Goal: Use online tool/utility: Use online tool/utility

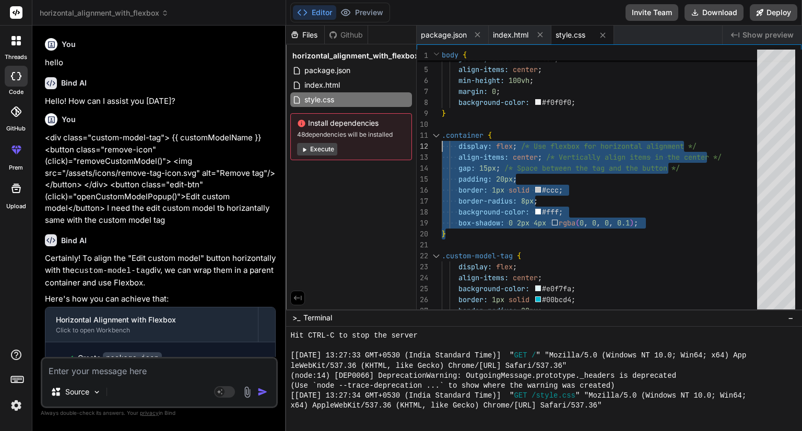
scroll to position [461, 0]
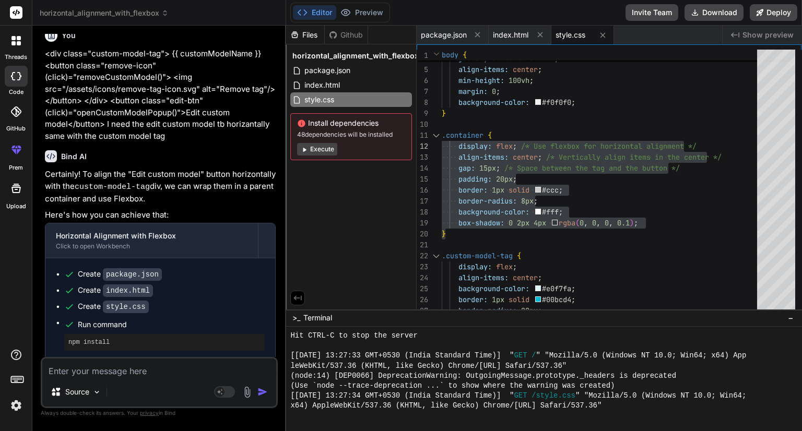
click at [207, 368] on textarea at bounding box center [159, 368] width 234 height 19
paste textarea "<div class="upload-container"> <div class="main-layout"> <!-- Left Side --> <di…"
type textarea "<div class="upload-container"> <div class="main-layout"> <!-- Left Side --> <di…"
type textarea "x"
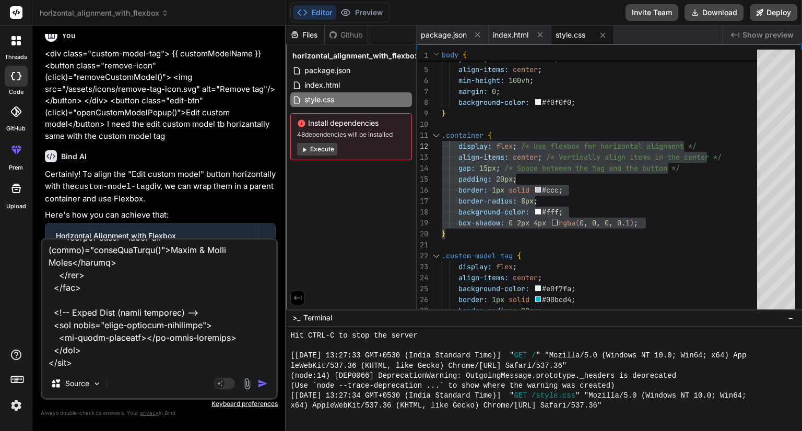
click at [148, 358] on textarea at bounding box center [159, 305] width 234 height 130
click at [102, 370] on div "Source Agent Mode. When this toggle is activated, AI automatically makes decisi…" at bounding box center [159, 319] width 237 height 162
click at [60, 363] on textarea at bounding box center [159, 305] width 234 height 130
paste textarea ".upload-container { grid-row: 2; grid-row: 2; grid-column: 2; display: grid; wi…"
type textarea "<div class="upload-container"> <div class="main-layout"> <!-- Left Side --> <di…"
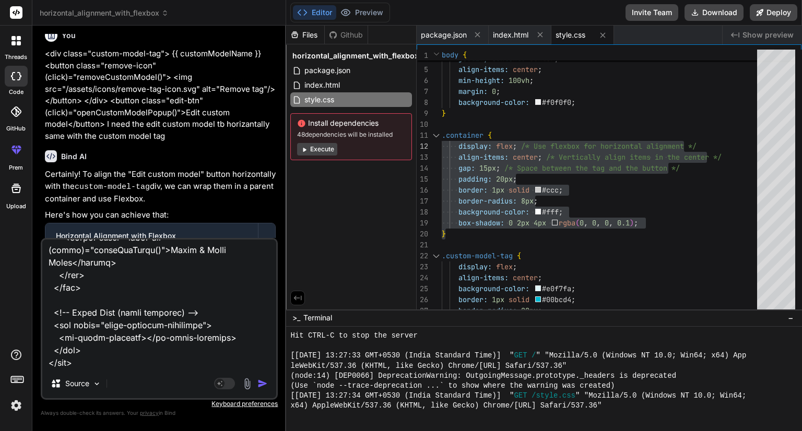
type textarea "x"
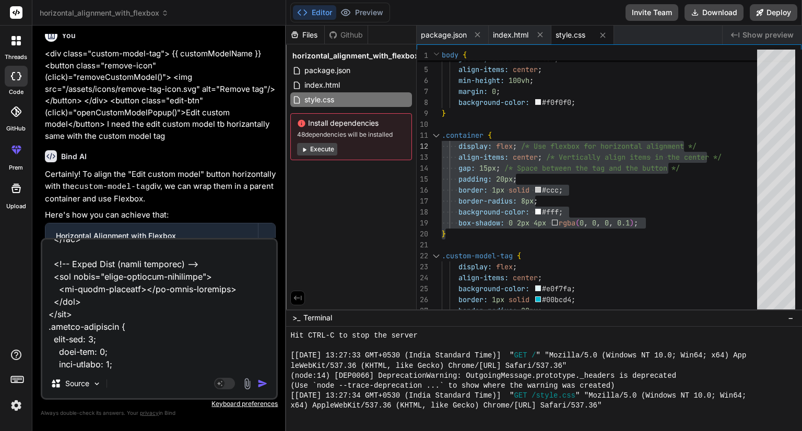
scroll to position [5716, 0]
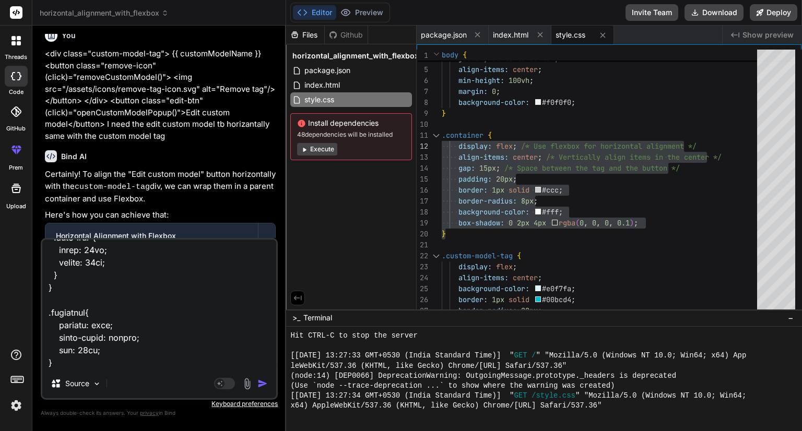
type textarea "<div class="upload-container"> <div class="main-layout"> <!-- Left Side --> <di…"
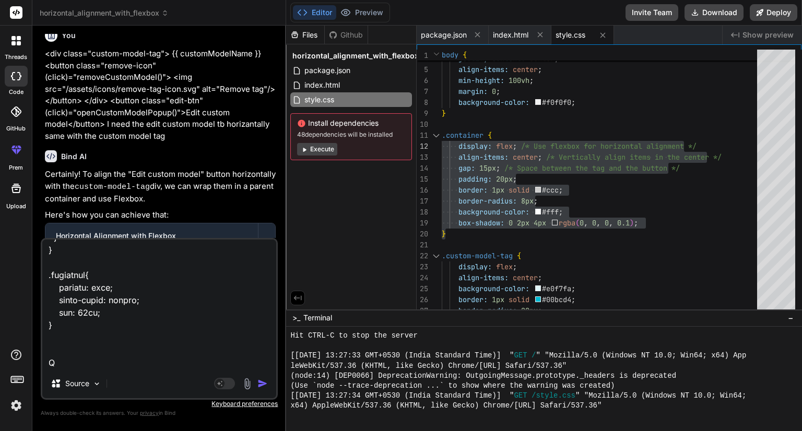
type textarea "x"
type textarea "<div class="upload-container"> <div class="main-layout"> <!-- Left Side --> <di…"
type textarea "x"
type textarea "<div class="upload-container"> <div class="main-layout"> <!-- Left Side --> <di…"
type textarea "x"
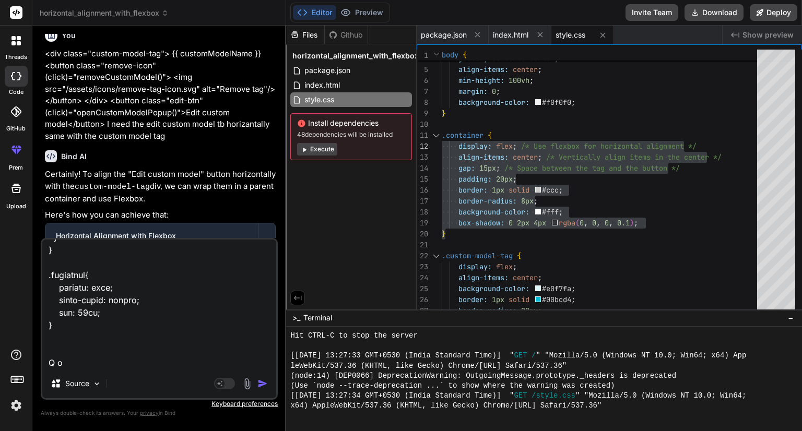
type textarea "<div class="upload-container"> <div class="main-layout"> <!-- Left Side --> <di…"
type textarea "x"
type textarea "<div class="upload-container"> <div class="main-layout"> <!-- Left Side --> <di…"
type textarea "x"
type textarea "<div class="upload-container"> <div class="main-layout"> <!-- Left Side --> <di…"
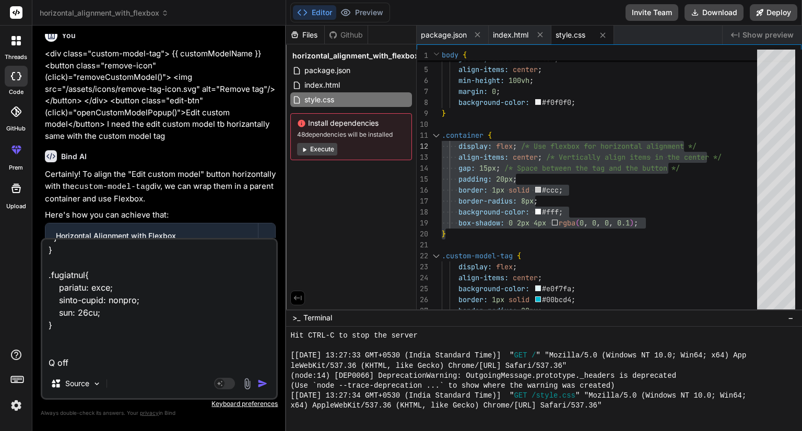
type textarea "x"
type textarea "<div class="upload-container"> <div class="main-layout"> <!-- Left Side --> <di…"
type textarea "x"
type textarea "<div class="upload-container"> <div class="main-layout"> <!-- Left Side --> <di…"
type textarea "x"
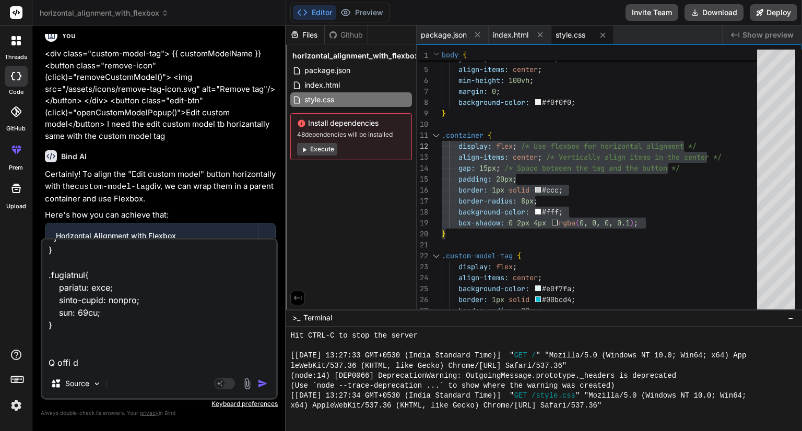
type textarea "<div class="upload-container"> <div class="main-layout"> <!-- Left Side --> <di…"
type textarea "x"
type textarea "<div class="upload-container"> <div class="main-layout"> <!-- Left Side --> <di…"
type textarea "x"
type textarea "<div class="upload-container"> <div class="main-layout"> <!-- Left Side --> <di…"
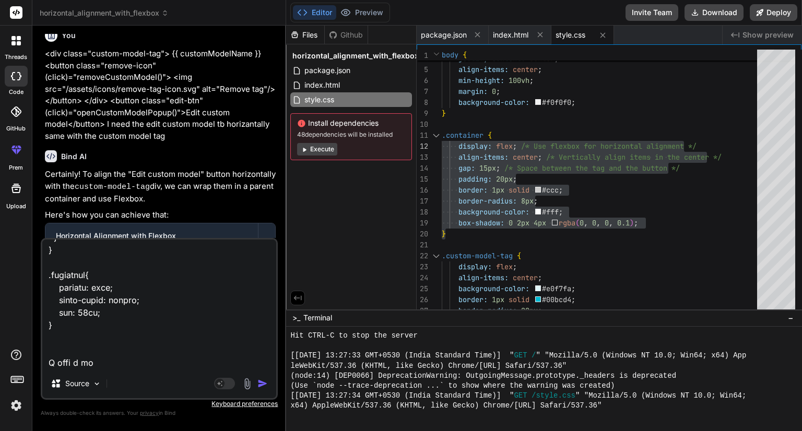
type textarea "x"
type textarea "<div class="upload-container"> <div class="main-layout"> <!-- Left Side --> <di…"
type textarea "x"
type textarea "<div class="upload-container"> <div class="main-layout"> <!-- Left Side --> <di…"
type textarea "x"
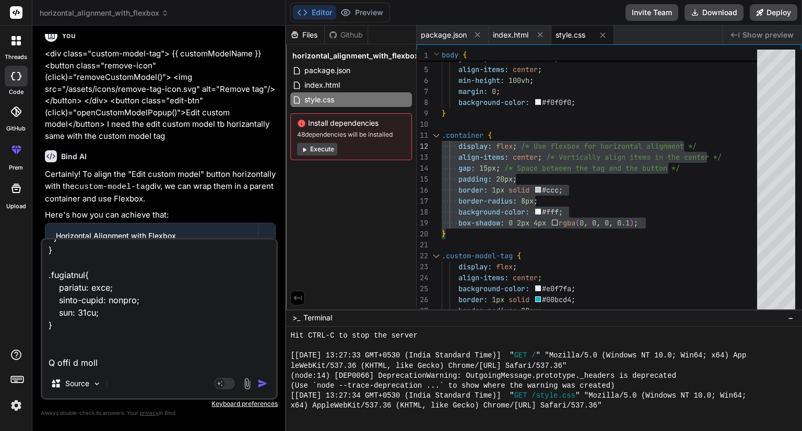
type textarea "<div class="upload-container"> <div class="main-layout"> <!-- Left Side --> <di…"
type textarea "x"
type textarea "<div class="upload-container"> <div class="main-layout"> <!-- Left Side --> <di…"
type textarea "x"
type textarea "<div class="upload-container"> <div class="main-layout"> <!-- Left Side --> <di…"
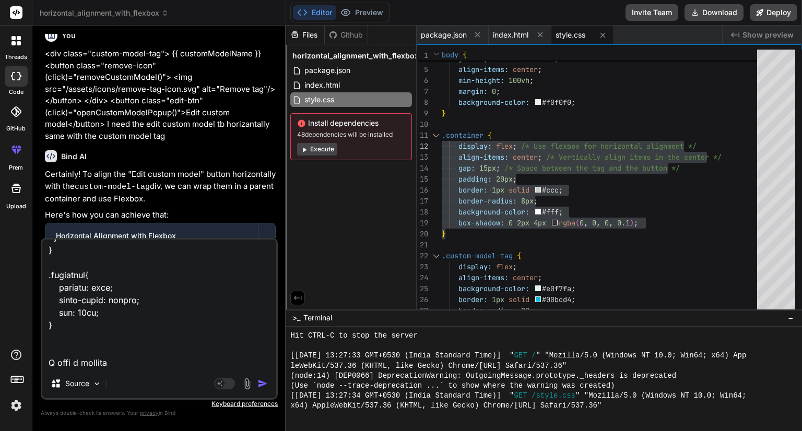
type textarea "x"
type textarea "<div class="upload-container"> <div class="main-layout"> <!-- Left Side --> <di…"
type textarea "x"
type textarea "<div class="upload-container"> <div class="main-layout"> <!-- Left Side --> <di…"
type textarea "x"
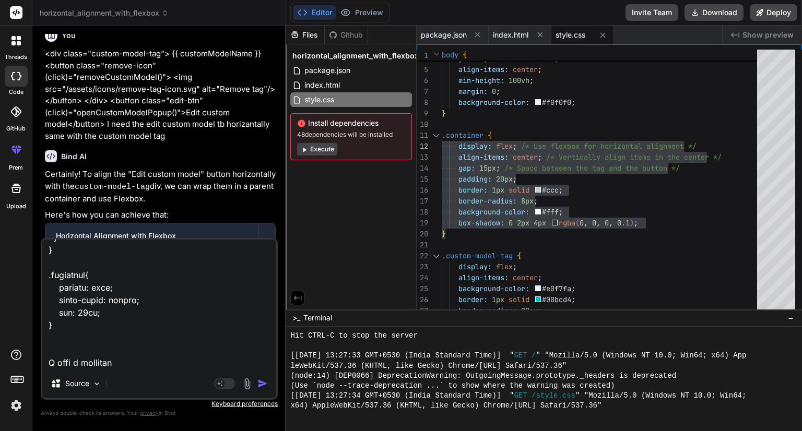
type textarea "<div class="upload-container"> <div class="main-layout"> <!-- Left Side --> <di…"
type textarea "x"
type textarea "<div class="upload-container"> <div class="main-layout"> <!-- Left Side --> <di…"
type textarea "x"
type textarea "<div class="upload-container"> <div class="main-layout"> <!-- Left Side --> <di…"
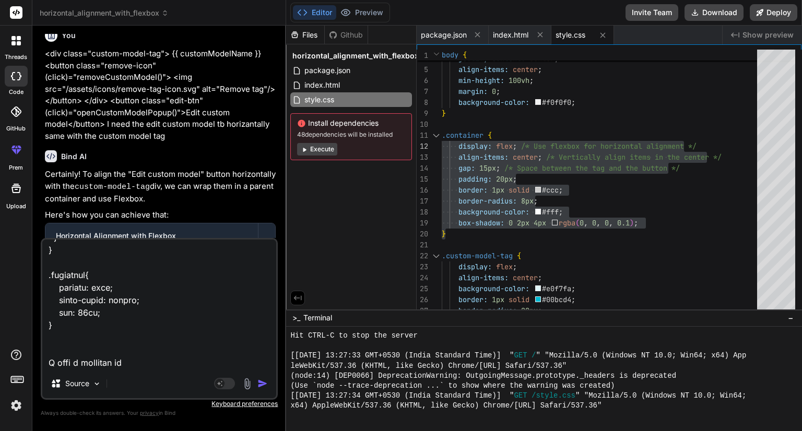
type textarea "x"
type textarea "<div class="upload-container"> <div class="main-layout"> <!-- Left Side --> <di…"
type textarea "x"
type textarea "<div class="upload-container"> <div class="main-layout"> <!-- Left Side --> <di…"
type textarea "x"
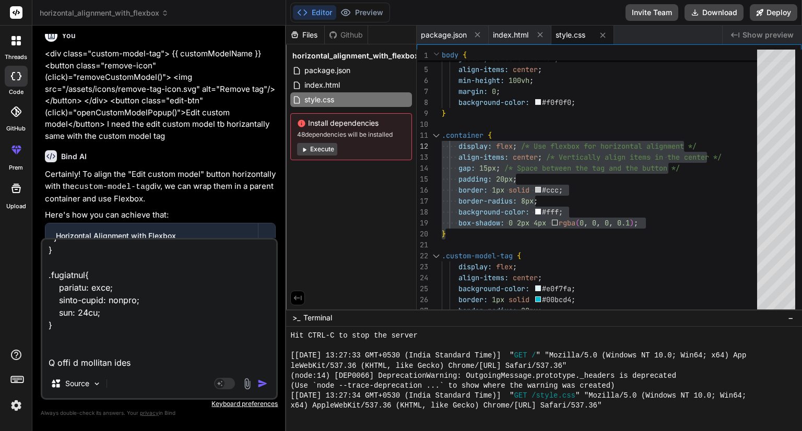
type textarea "<div class="upload-container"> <div class="main-layout"> <!-- Left Side --> <di…"
type textarea "x"
type textarea "<div class="upload-container"> <div class="main-layout"> <!-- Left Side --> <di…"
type textarea "x"
type textarea "<div class="upload-container"> <div class="main-layout"> <!-- Left Side --> <di…"
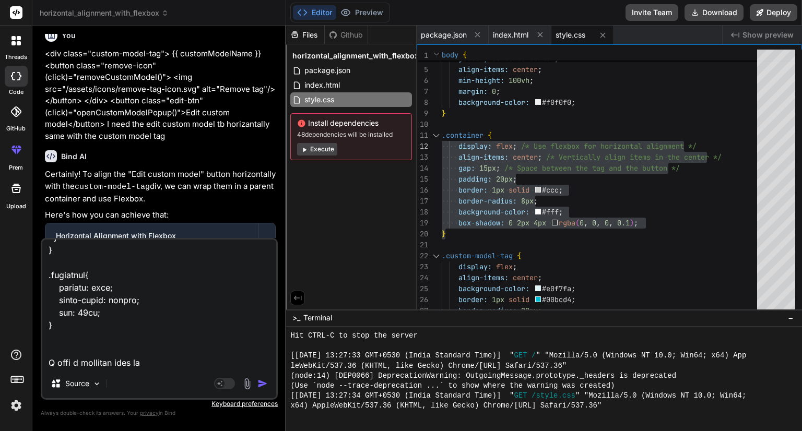
type textarea "x"
type textarea "<div class="upload-container"> <div class="main-layout"> <!-- Left Side --> <di…"
type textarea "x"
type textarea "<div class="upload-container"> <div class="main-layout"> <!-- Left Side --> <di…"
type textarea "x"
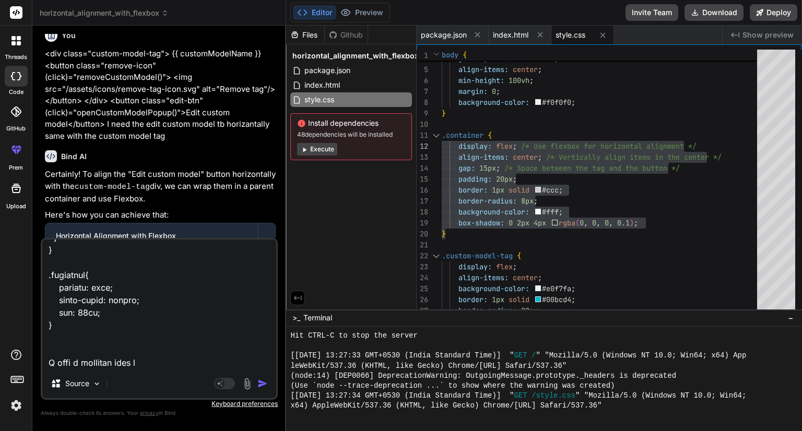
type textarea "<div class="upload-container"> <div class="main-layout"> <!-- Left Side --> <di…"
type textarea "x"
type textarea "<div class="upload-container"> <div class="main-layout"> <!-- Left Side --> <di…"
type textarea "x"
type textarea "<div class="upload-container"> <div class="main-layout"> <!-- Left Side --> <di…"
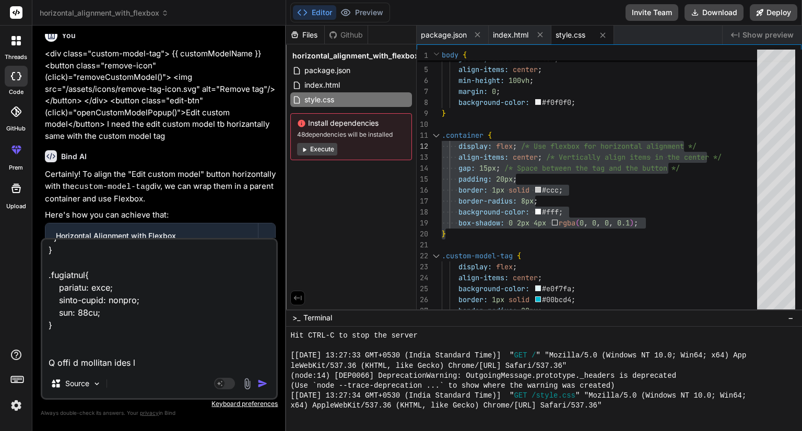
type textarea "x"
type textarea "<div class="upload-container"> <div class="main-layout"> <!-- Left Side --> <di…"
type textarea "x"
type textarea "<div class="upload-container"> <div class="main-layout"> <!-- Left Side --> <di…"
type textarea "x"
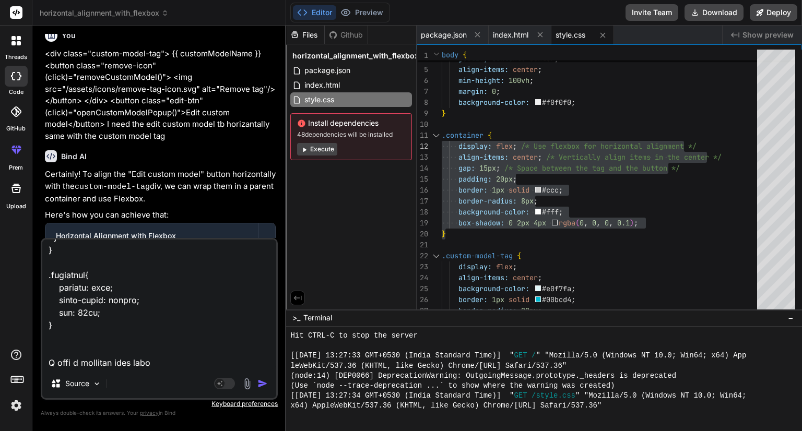
type textarea "<div class="upload-container"> <div class="main-layout"> <!-- Left Side --> <di…"
type textarea "x"
type textarea "<div class="upload-container"> <div class="main-layout"> <!-- Left Side --> <di…"
type textarea "x"
type textarea "<div class="upload-container"> <div class="main-layout"> <!-- Left Side --> <di…"
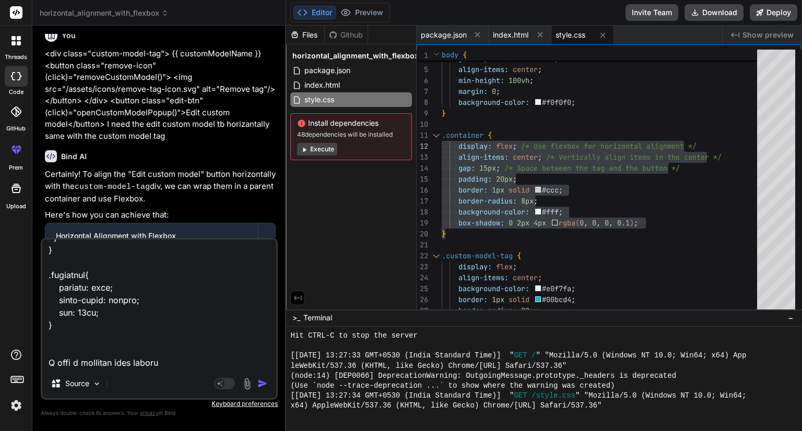
type textarea "x"
type textarea "<div class="upload-container"> <div class="main-layout"> <!-- Left Side --> <di…"
type textarea "x"
type textarea "<div class="upload-container"> <div class="main-layout"> <!-- Left Side --> <di…"
type textarea "x"
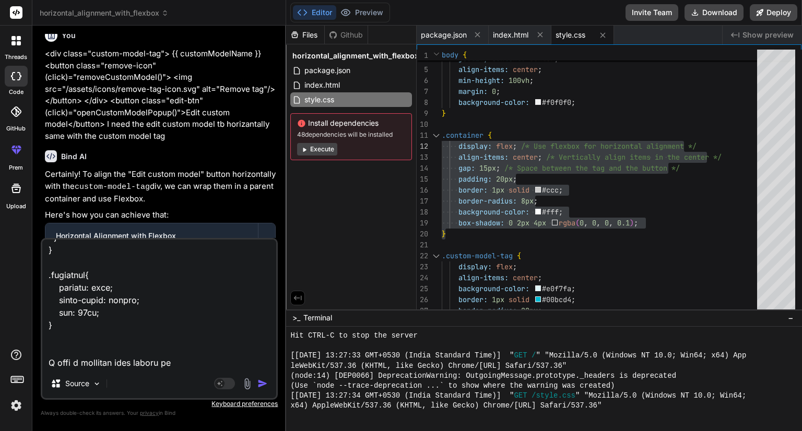
type textarea "<div class="upload-container"> <div class="main-layout"> <!-- Left Side --> <di…"
type textarea "x"
type textarea "<div class="upload-container"> <div class="main-layout"> <!-- Left Side --> <di…"
type textarea "x"
type textarea "<div class="upload-container"> <div class="main-layout"> <!-- Left Side --> <di…"
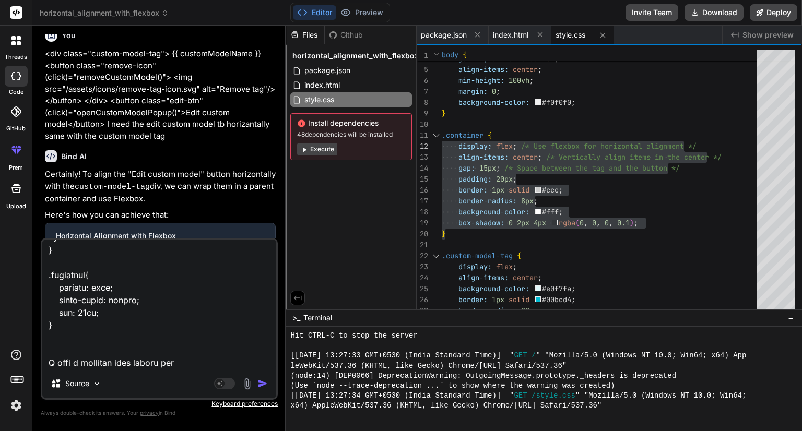
type textarea "x"
type textarea "<div class="upload-container"> <div class="main-layout"> <!-- Left Side --> <di…"
type textarea "x"
type textarea "<div class="upload-container"> <div class="main-layout"> <!-- Left Side --> <di…"
type textarea "x"
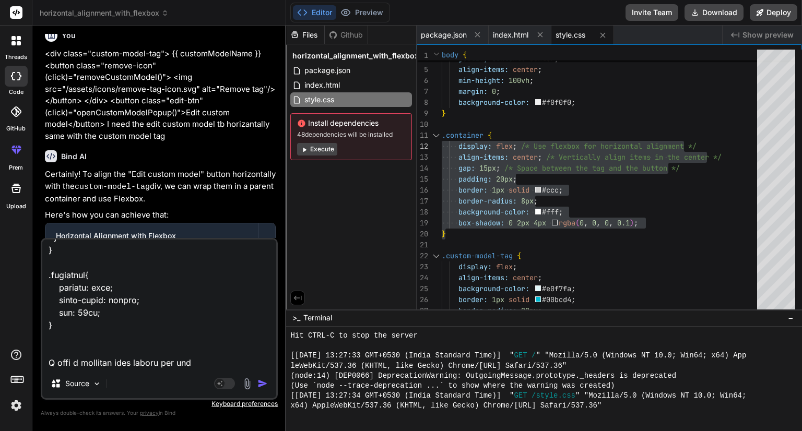
type textarea "<div class="upload-container"> <div class="main-layout"> <!-- Left Side --> <di…"
type textarea "x"
type textarea "<div class="upload-container"> <div class="main-layout"> <!-- Left Side --> <di…"
type textarea "x"
type textarea "<div class="upload-container"> <div class="main-layout"> <!-- Left Side --> <di…"
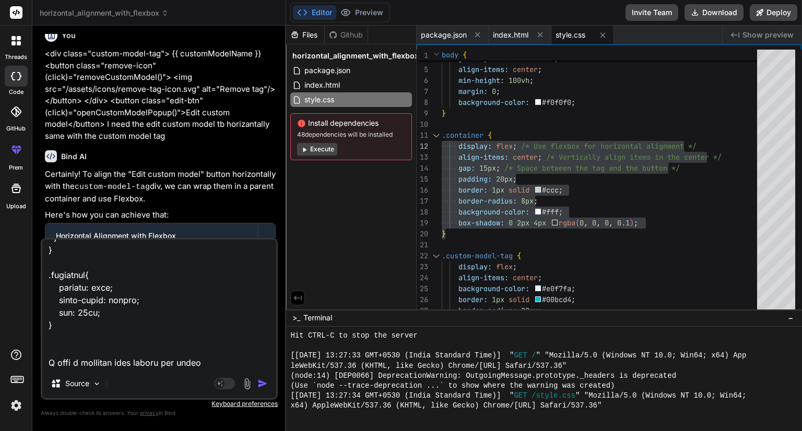
type textarea "x"
type textarea "<div class="upload-container"> <div class="main-layout"> <!-- Left Side --> <di…"
type textarea "x"
type textarea "<div class="upload-container"> <div class="main-layout"> <!-- Left Side --> <di…"
type textarea "x"
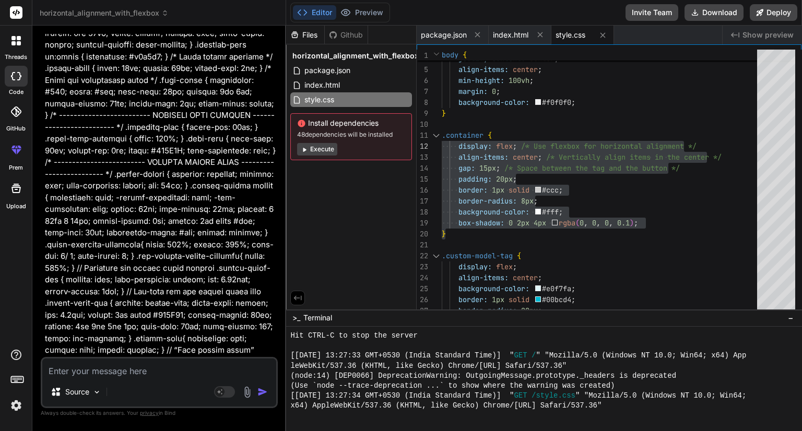
scroll to position [2220, 0]
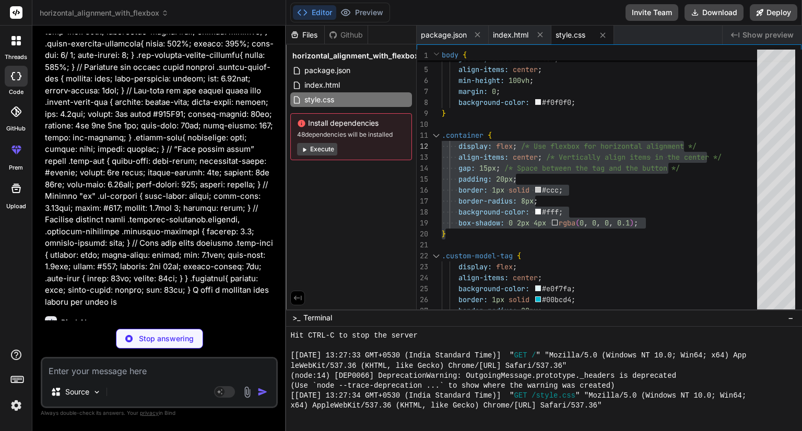
type textarea "x"
type textarea "{ "name": "or-divider-fix", "scripts": { "dev": "http-server -p 3000 -c-1 --cor…"
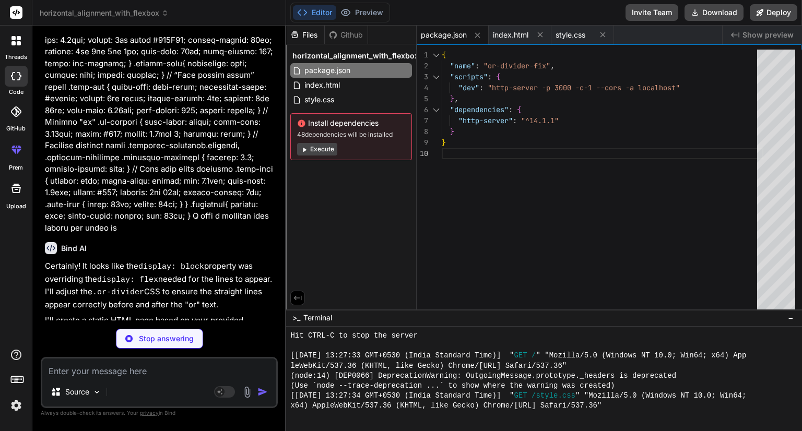
type textarea "x"
type textarea "</body> </html>"
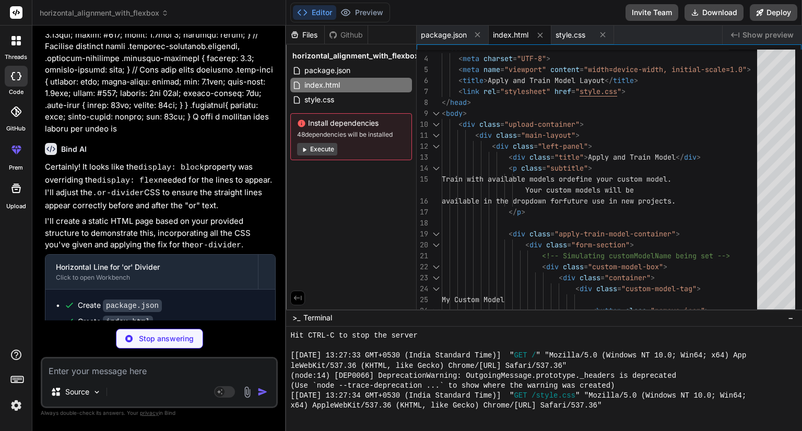
scroll to position [2398, 0]
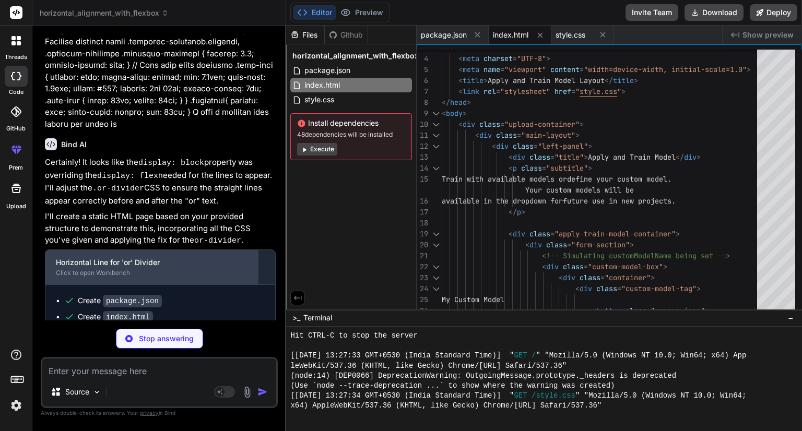
type textarea "x"
type textarea "align-items: center; gap: 22em; }"
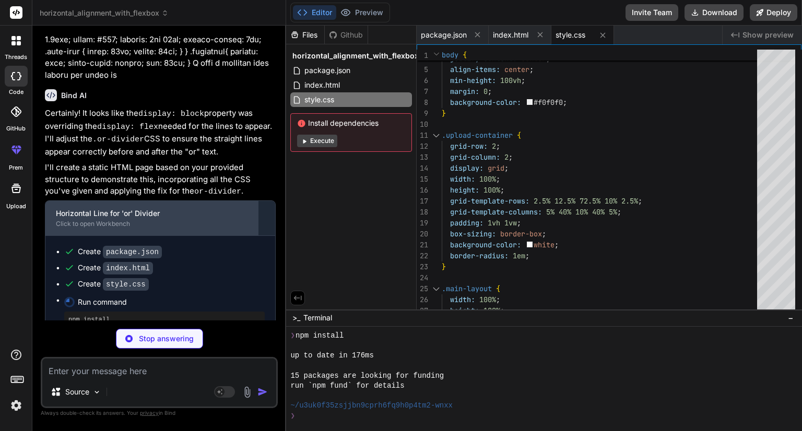
scroll to position [2464, 0]
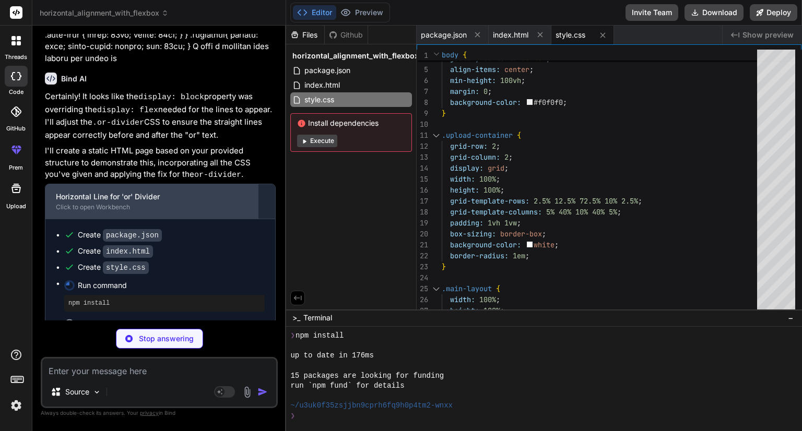
type textarea "x"
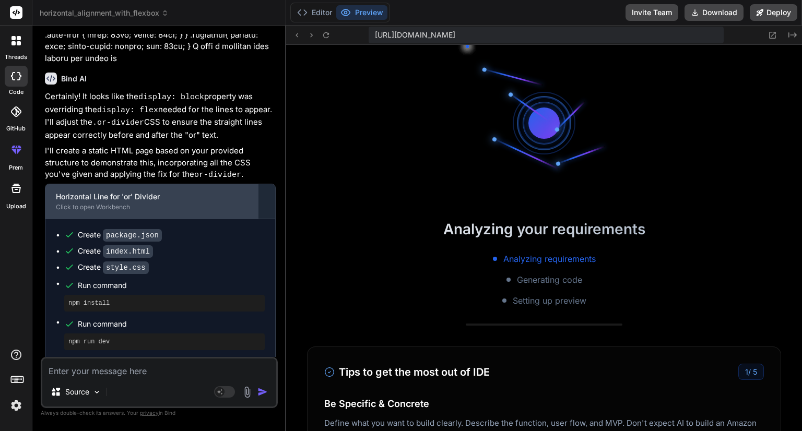
scroll to position [992, 0]
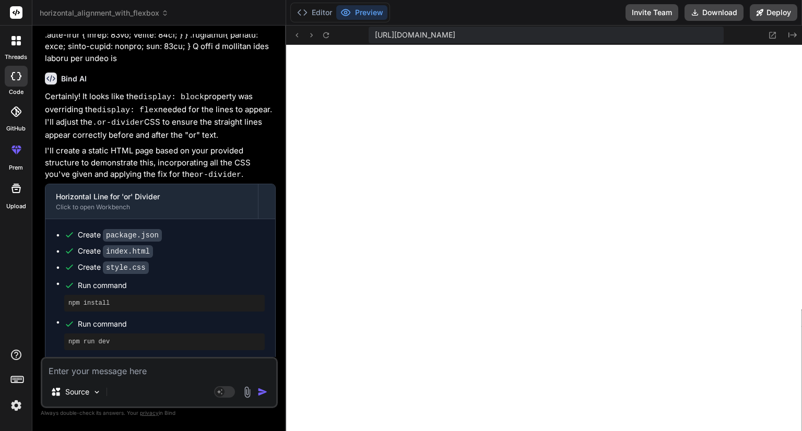
click at [360, 9] on button "Preview" at bounding box center [361, 12] width 51 height 15
click at [307, 13] on polyline at bounding box center [305, 12] width 3 height 5
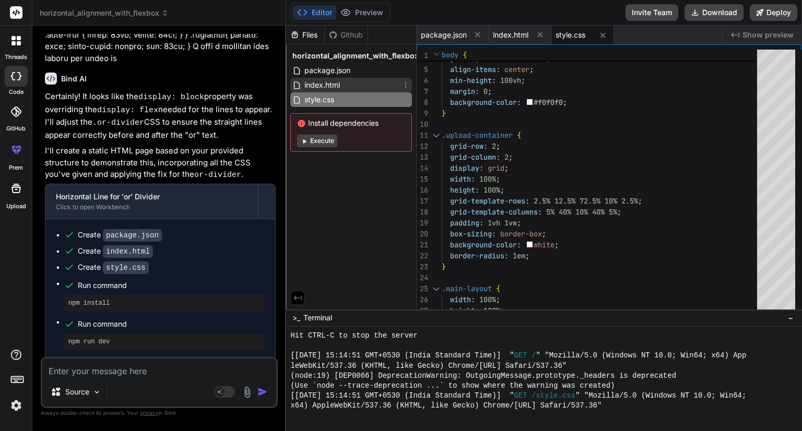
click at [332, 84] on span "index.html" at bounding box center [322, 85] width 38 height 13
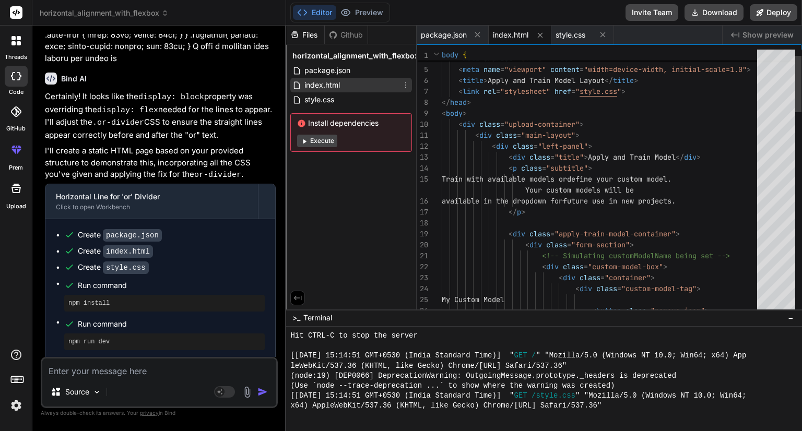
click at [332, 84] on span "index.html" at bounding box center [322, 85] width 38 height 13
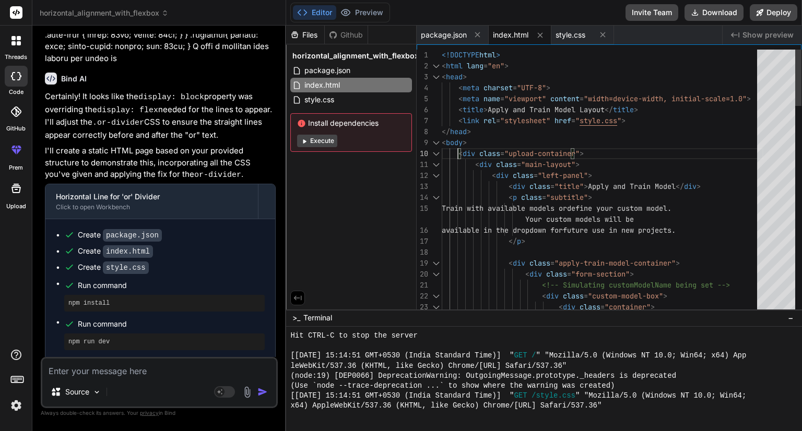
click at [365, 13] on button "Preview" at bounding box center [361, 12] width 51 height 15
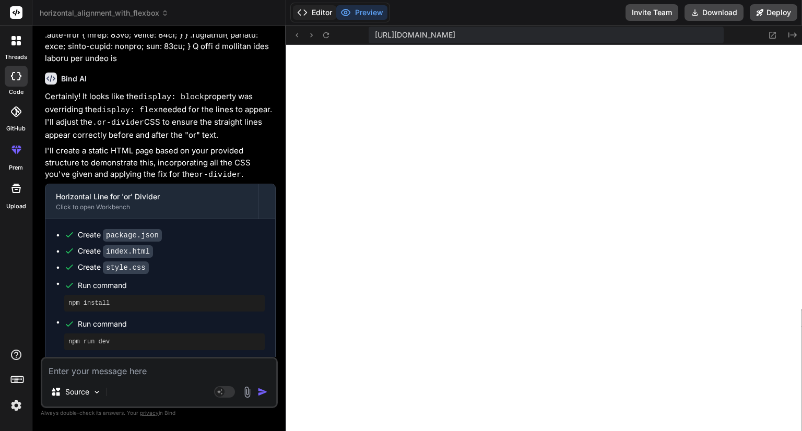
click at [308, 13] on button "Editor" at bounding box center [314, 12] width 43 height 15
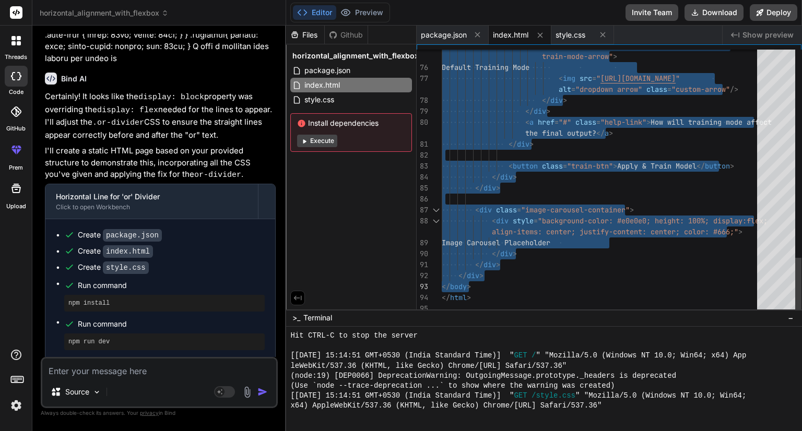
drag, startPoint x: 460, startPoint y: 130, endPoint x: 514, endPoint y: 285, distance: 164.2
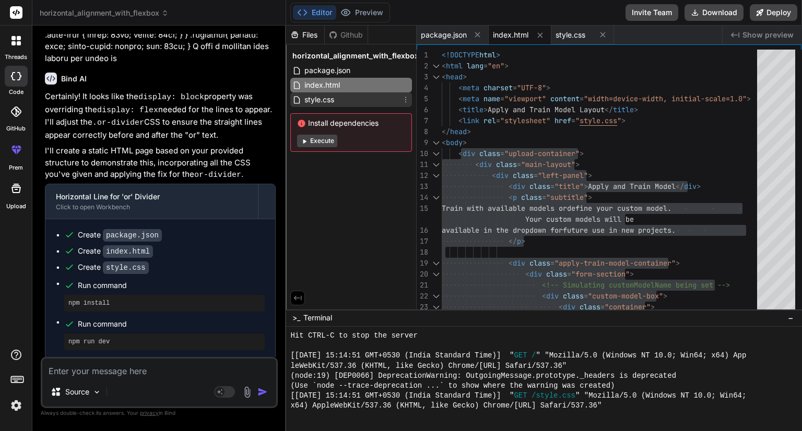
click at [315, 98] on span "style.css" at bounding box center [319, 99] width 32 height 13
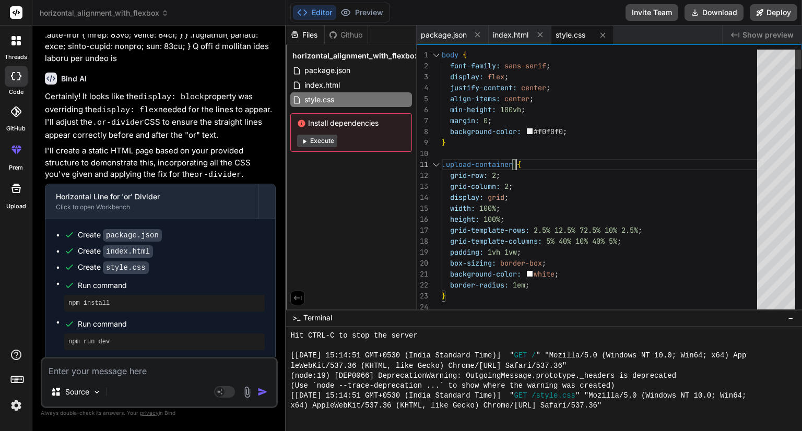
click at [322, 101] on span "style.css" at bounding box center [319, 99] width 32 height 13
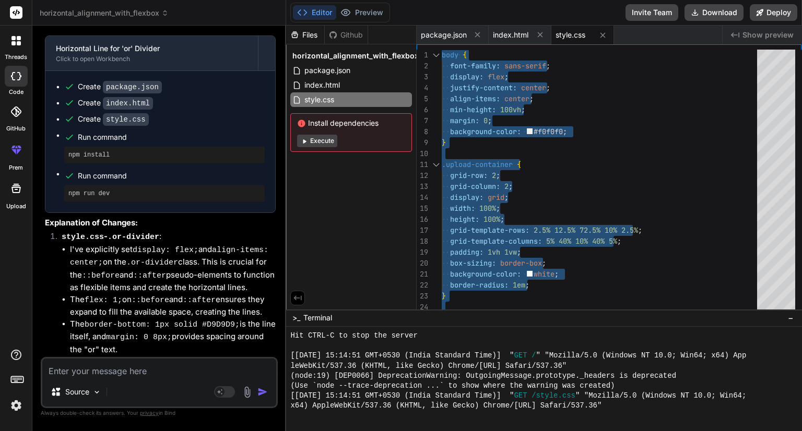
scroll to position [2627, 0]
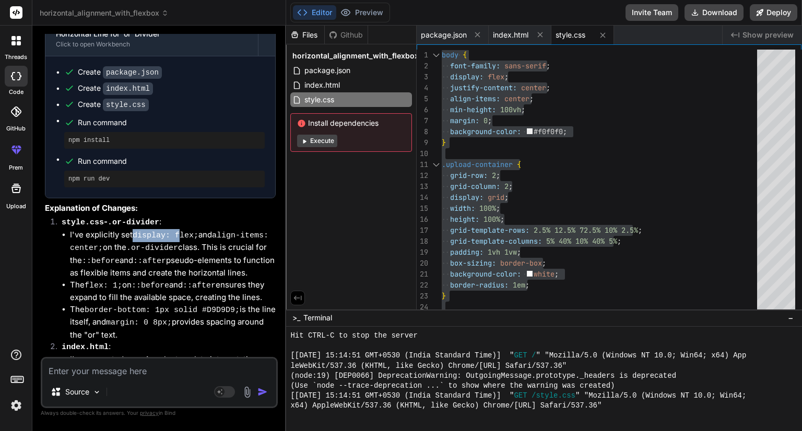
drag, startPoint x: 134, startPoint y: 206, endPoint x: 178, endPoint y: 211, distance: 44.2
click at [178, 229] on li "I've explicitly set display: flex; and align-items: center; on the .or-divider …" at bounding box center [173, 254] width 206 height 50
type textarea ".upload-container { grid-row: 2; grid-column: 2; display: grid; width: 100%; he…"
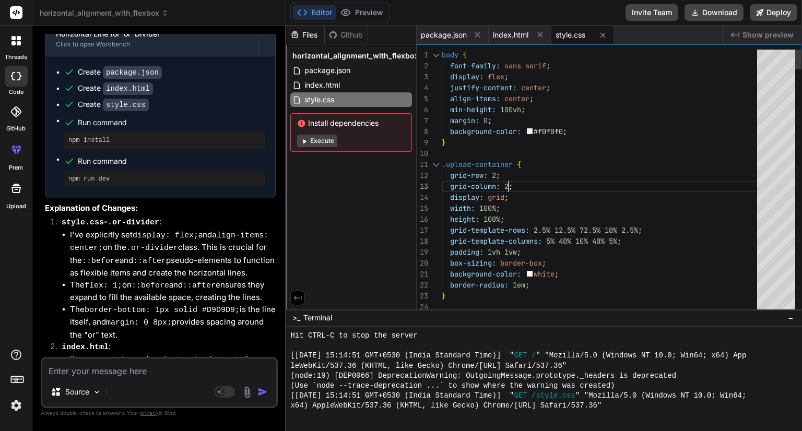
type textarea "or"
click at [718, 57] on div "Next Match (Enter)" at bounding box center [719, 58] width 8 height 8
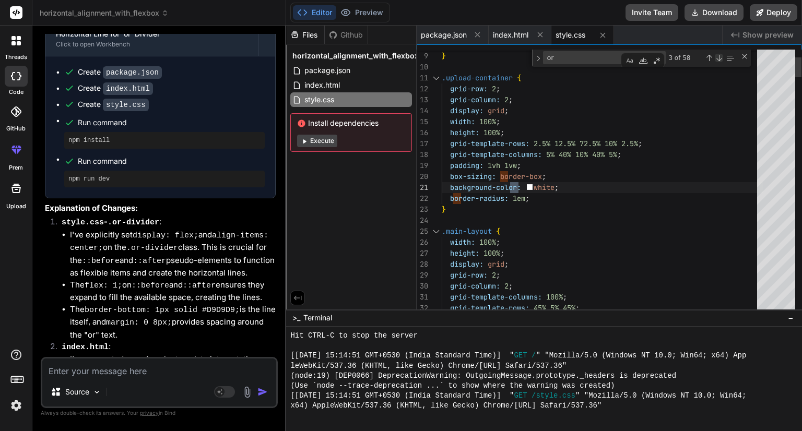
click at [718, 57] on div "Next Match (Enter)" at bounding box center [719, 58] width 8 height 8
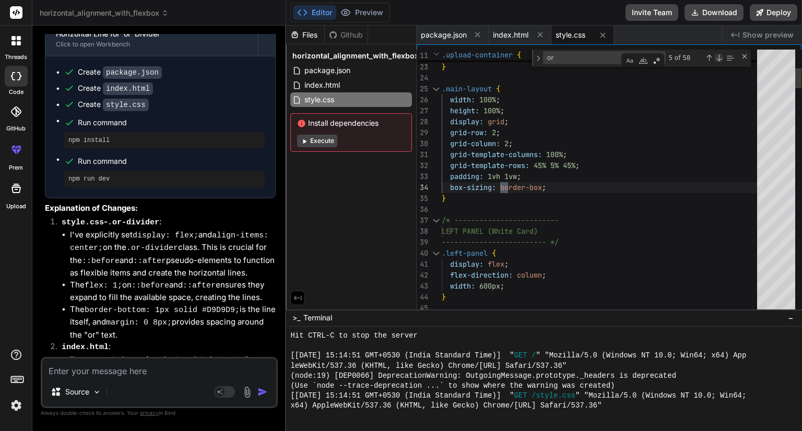
click at [718, 57] on div "Next Match (Enter)" at bounding box center [719, 58] width 8 height 8
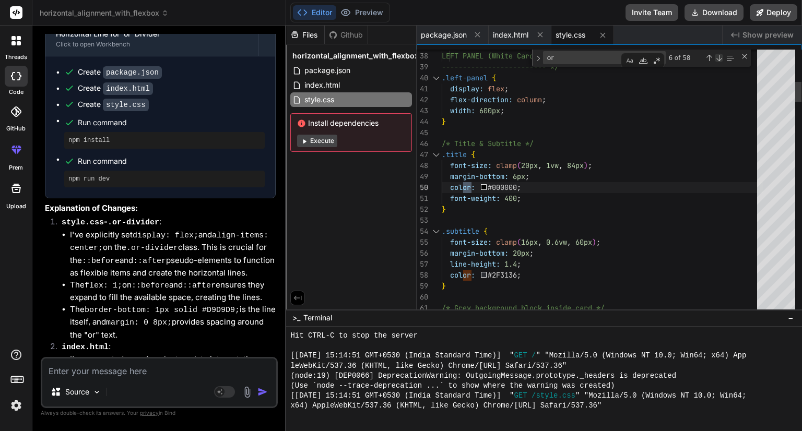
click at [718, 57] on div "Next Match (Enter)" at bounding box center [719, 58] width 8 height 8
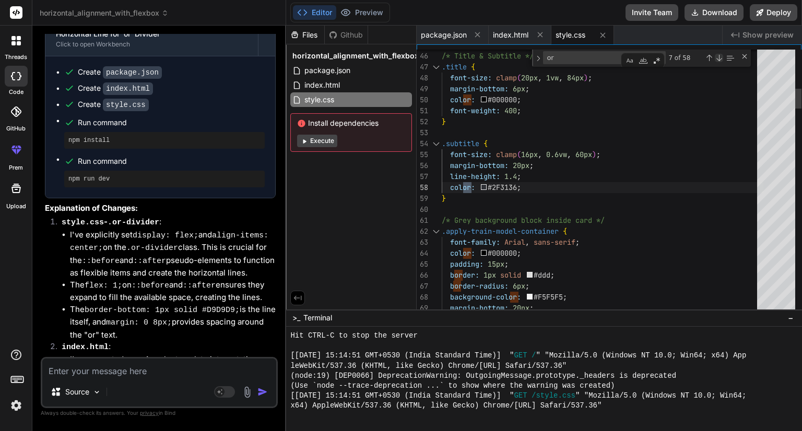
click at [718, 57] on div "Next Match (Enter)" at bounding box center [719, 58] width 8 height 8
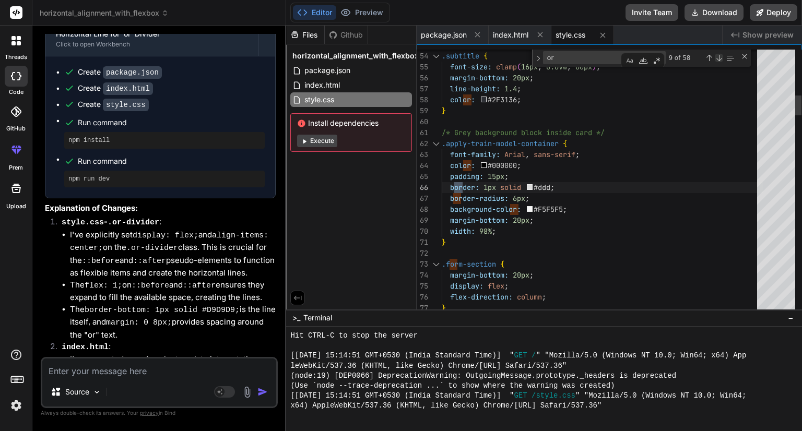
click at [718, 57] on div "Next Match (Enter)" at bounding box center [719, 58] width 8 height 8
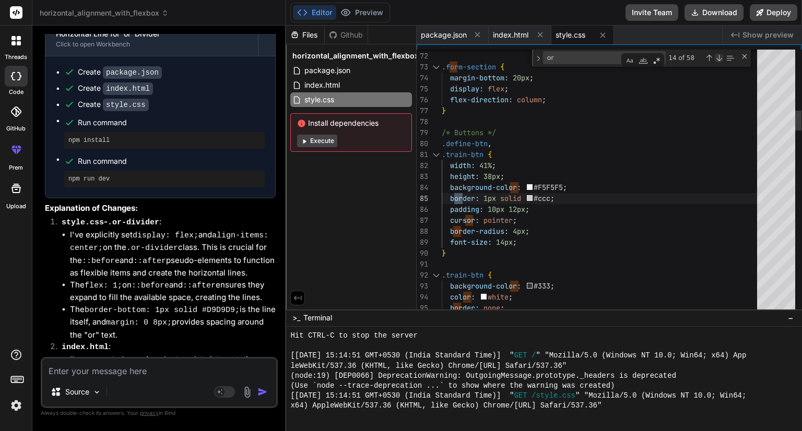
click at [718, 57] on div "Next Match (Enter)" at bounding box center [719, 58] width 8 height 8
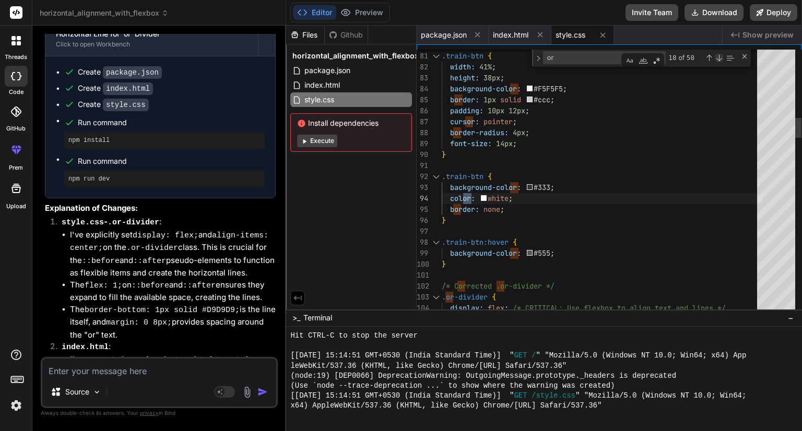
click at [718, 57] on div "Next Match (Enter)" at bounding box center [719, 58] width 8 height 8
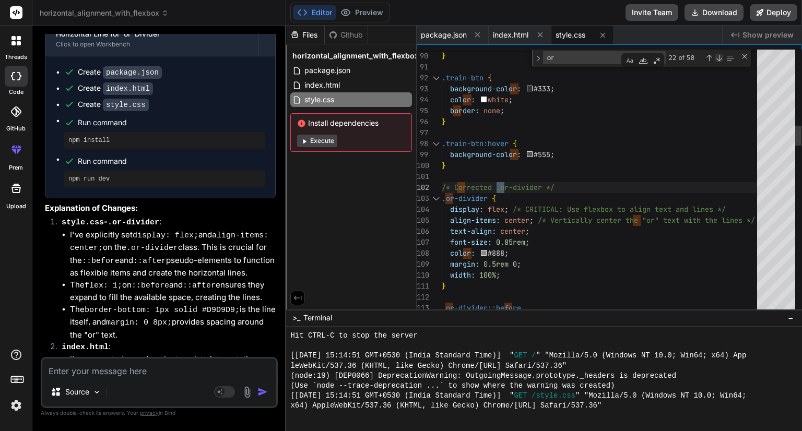
click at [718, 57] on div "Next Match (Enter)" at bounding box center [719, 58] width 8 height 8
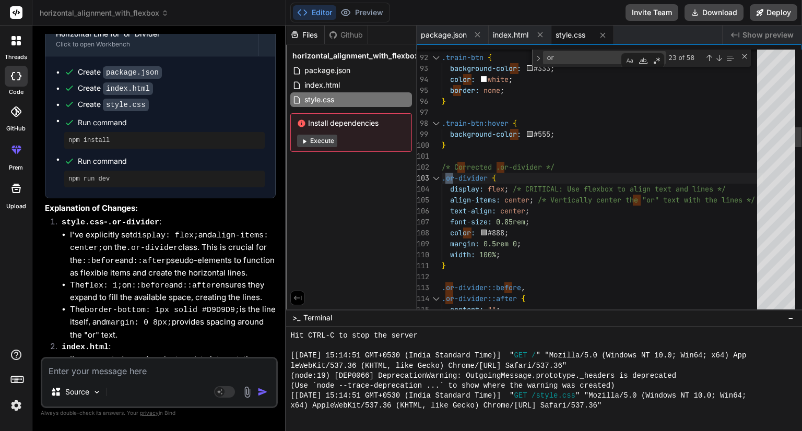
scroll to position [0, 0]
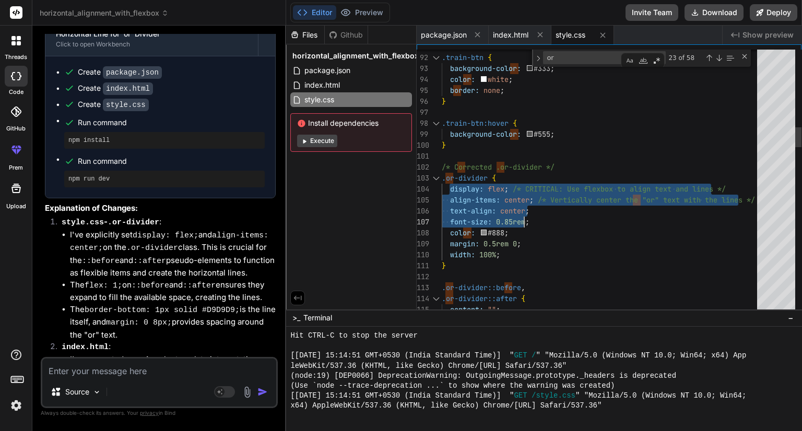
drag, startPoint x: 449, startPoint y: 189, endPoint x: 573, endPoint y: 212, distance: 125.8
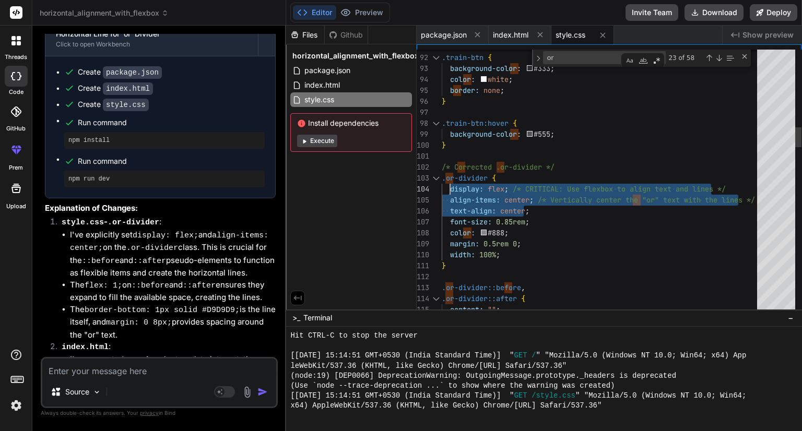
drag, startPoint x: 533, startPoint y: 209, endPoint x: 451, endPoint y: 184, distance: 85.7
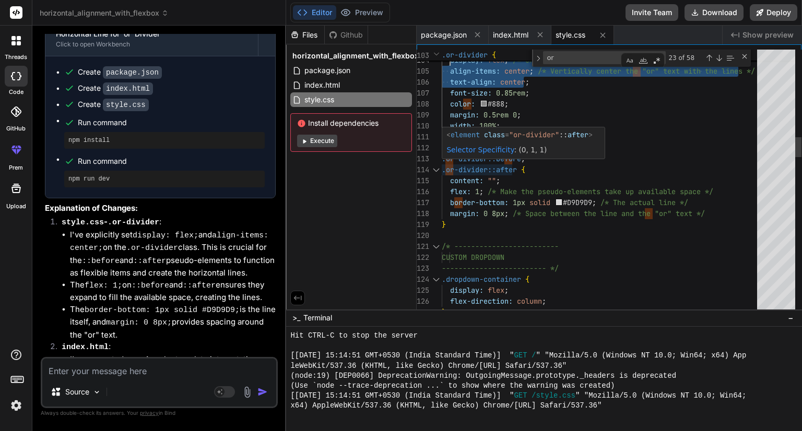
type textarea "} .or-divider::before, .or-divider::after { content: ""; flex: 1; /* Make the p…"
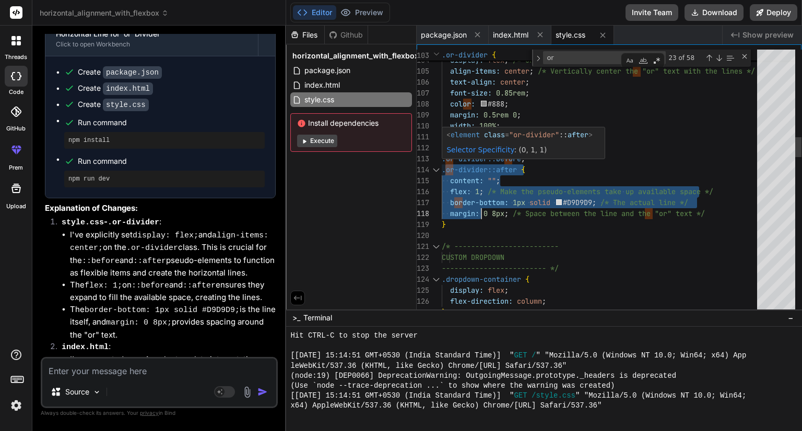
drag, startPoint x: 445, startPoint y: 160, endPoint x: 486, endPoint y: 209, distance: 64.1
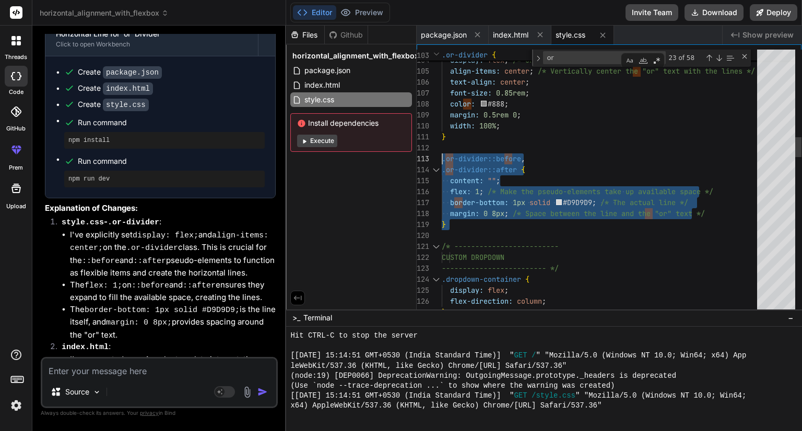
drag, startPoint x: 458, startPoint y: 229, endPoint x: 441, endPoint y: 157, distance: 73.6
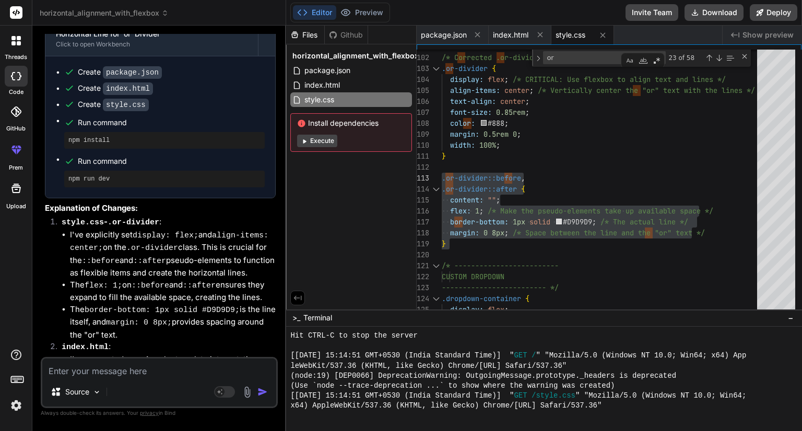
click at [152, 367] on textarea at bounding box center [159, 368] width 234 height 19
paste textarea "<div class="upload-container"> <div class="main-layout"> <!-- Left Side --> <di…"
type textarea "<div class="upload-container"> <div class="main-layout"> <!-- Left Side --> <di…"
type textarea "x"
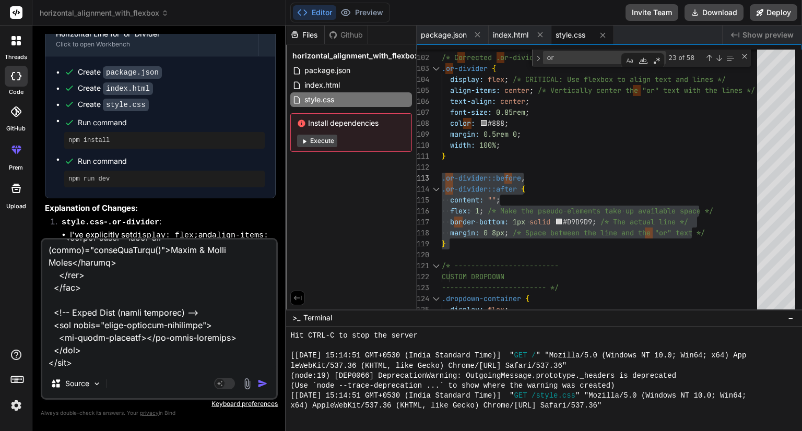
click at [183, 359] on textarea at bounding box center [159, 305] width 234 height 130
paste textarea ".upload-container { grid-row: 2; grid-row: 2; grid-column: 2; display: grid; wi…"
type textarea "<div class="upload-container"> <div class="main-layout"> <!-- Left Side --> <di…"
type textarea "x"
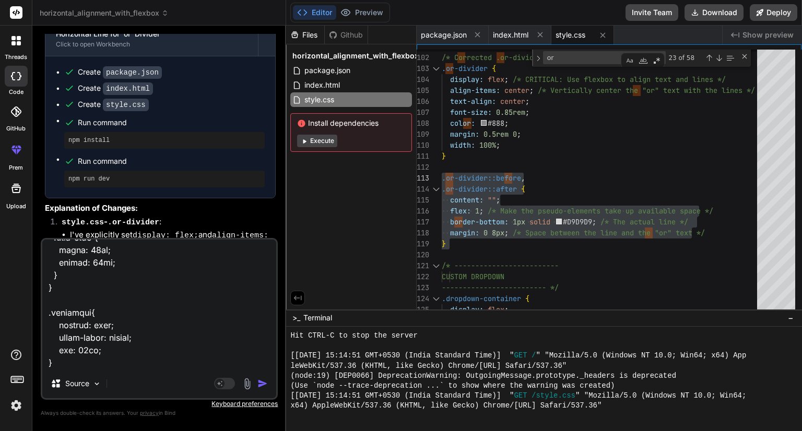
scroll to position [5580, 0]
click at [130, 362] on textarea at bounding box center [159, 305] width 234 height 130
type textarea "<div class="upload-container"> <div class="main-layout"> <!-- Left Side --> <di…"
type textarea "x"
type textarea "<div class="upload-container"> <div class="main-layout"> <!-- Left Side --> <di…"
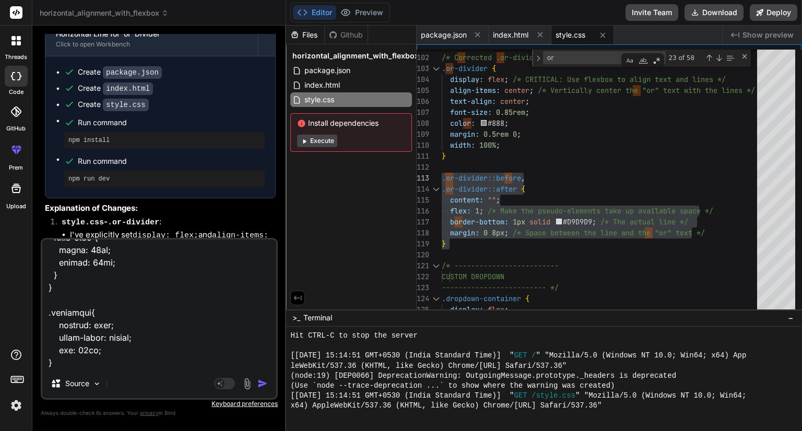
type textarea "x"
type textarea "<div class="upload-container"> <div class="main-layout"> <!-- Left Side --> <di…"
type textarea "x"
type textarea "<div class="upload-container"> <div class="main-layout"> <!-- Left Side --> <di…"
type textarea "x"
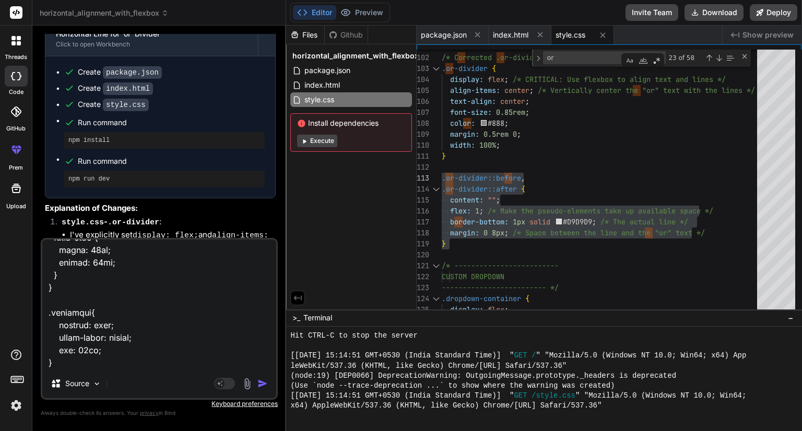
type textarea "<div class="upload-container"> <div class="main-layout"> <!-- Left Side --> <di…"
type textarea "x"
type textarea "<div class="upload-container"> <div class="main-layout"> <!-- Left Side --> <di…"
type textarea "x"
type textarea "<div class="upload-container"> <div class="main-layout"> <!-- Left Side --> <di…"
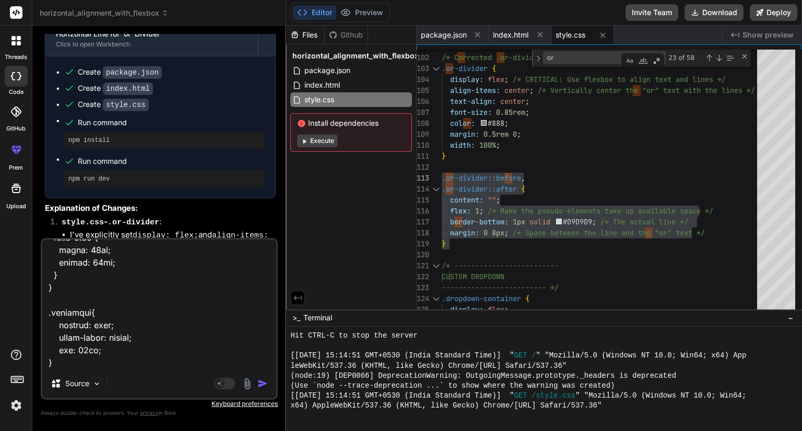
type textarea "x"
type textarea "<div class="upload-container"> <div class="main-layout"> <!-- Left Side --> <di…"
type textarea "x"
type textarea "<div class="upload-container"> <div class="main-layout"> <!-- Left Side --> <di…"
type textarea "x"
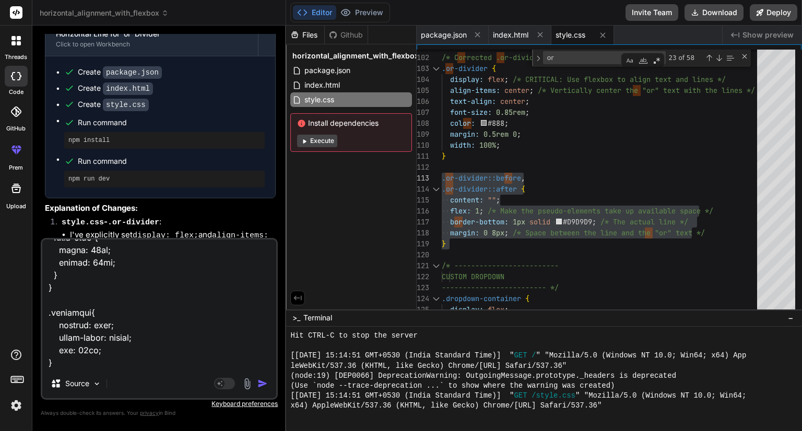
type textarea "<div class="upload-container"> <div class="main-layout"> <!-- Left Side --> <di…"
type textarea "x"
type textarea "<div class="upload-container"> <div class="main-layout"> <!-- Left Side --> <di…"
type textarea "x"
type textarea "<div class="upload-container"> <div class="main-layout"> <!-- Left Side --> <di…"
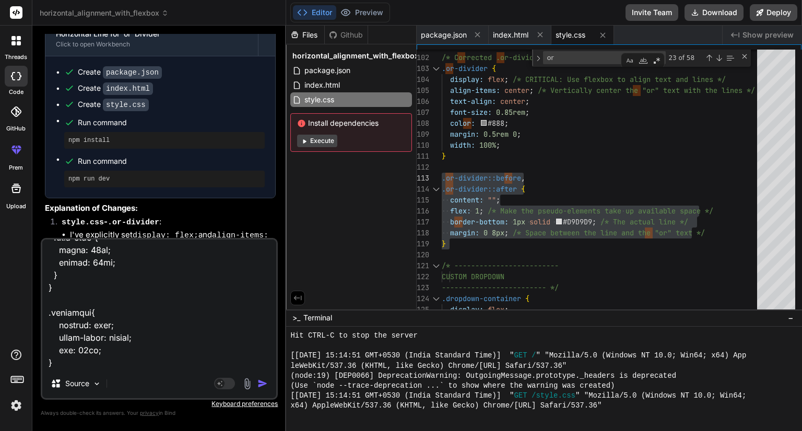
type textarea "x"
type textarea "<div class="upload-container"> <div class="main-layout"> <!-- Left Side --> <di…"
type textarea "x"
type textarea "<div class="upload-container"> <div class="main-layout"> <!-- Left Side --> <di…"
type textarea "x"
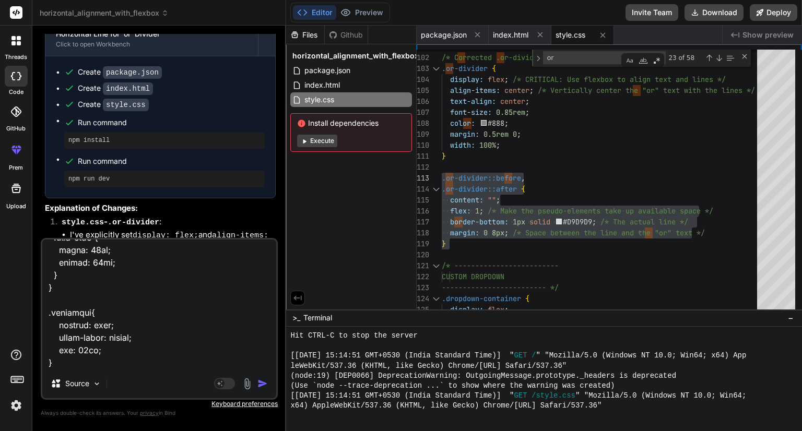
type textarea "<div class="upload-container"> <div class="main-layout"> <!-- Left Side --> <di…"
type textarea "x"
type textarea "<div class="upload-container"> <div class="main-layout"> <!-- Left Side --> <di…"
type textarea "x"
type textarea "<div class="upload-container"> <div class="main-layout"> <!-- Left Side --> <di…"
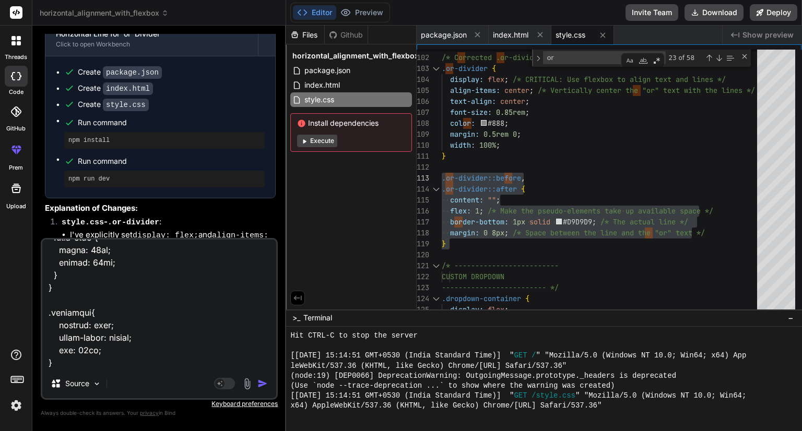
type textarea "x"
type textarea "<div class="upload-container"> <div class="main-layout"> <!-- Left Side --> <di…"
type textarea "x"
type textarea "<div class="upload-container"> <div class="main-layout"> <!-- Left Side --> <di…"
type textarea "x"
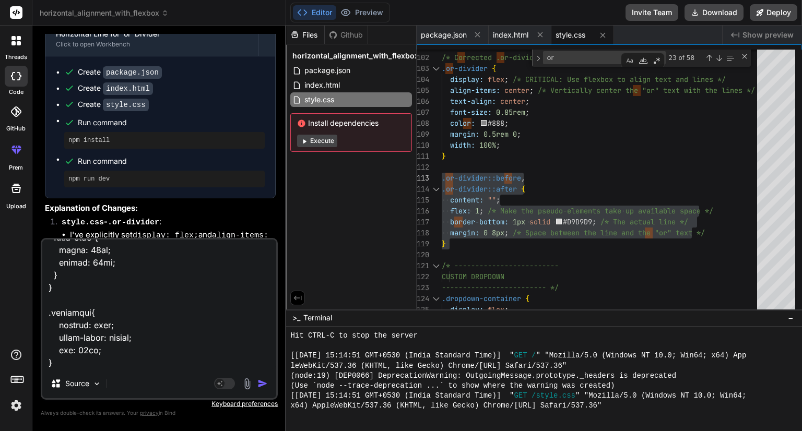
type textarea "<div class="upload-container"> <div class="main-layout"> <!-- Left Side --> <di…"
type textarea "x"
type textarea "<div class="upload-container"> <div class="main-layout"> <!-- Left Side --> <di…"
type textarea "x"
type textarea "<div class="upload-container"> <div class="main-layout"> <!-- Left Side --> <di…"
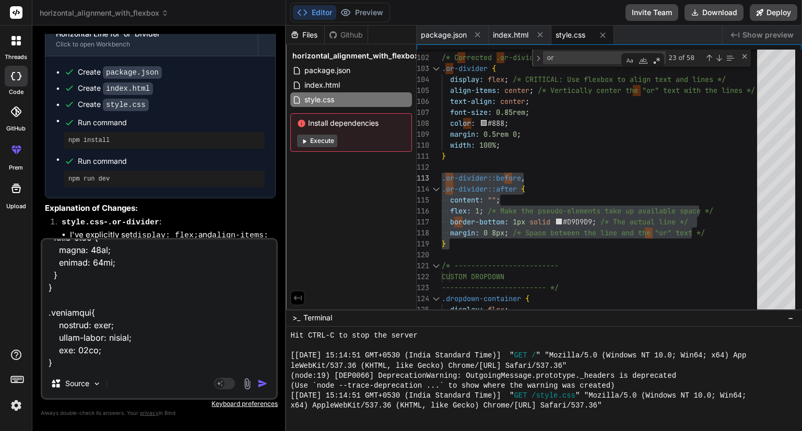
type textarea "x"
type textarea "<div class="upload-container"> <div class="main-layout"> <!-- Left Side --> <di…"
type textarea "x"
type textarea "<div class="upload-container"> <div class="main-layout"> <!-- Left Side --> <di…"
type textarea "x"
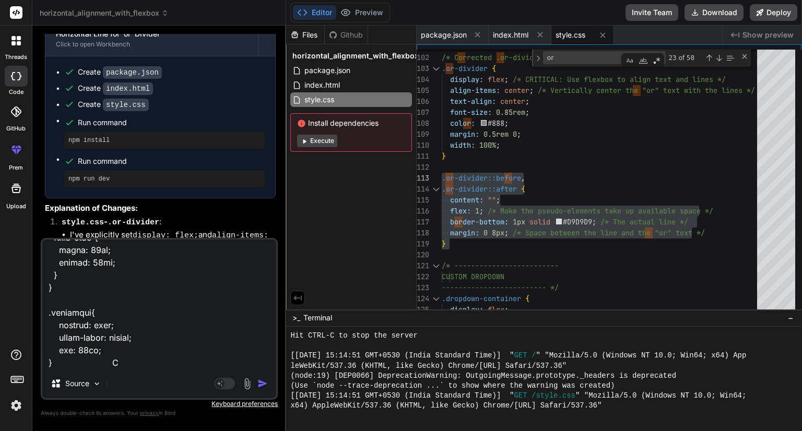
type textarea "<div class="upload-container"> <div class="main-layout"> <!-- Left Side --> <di…"
type textarea "x"
type textarea "<div class="upload-container"> <div class="main-layout"> <!-- Left Side --> <di…"
type textarea "x"
type textarea "<div class="upload-container"> <div class="main-layout"> <!-- Left Side --> <di…"
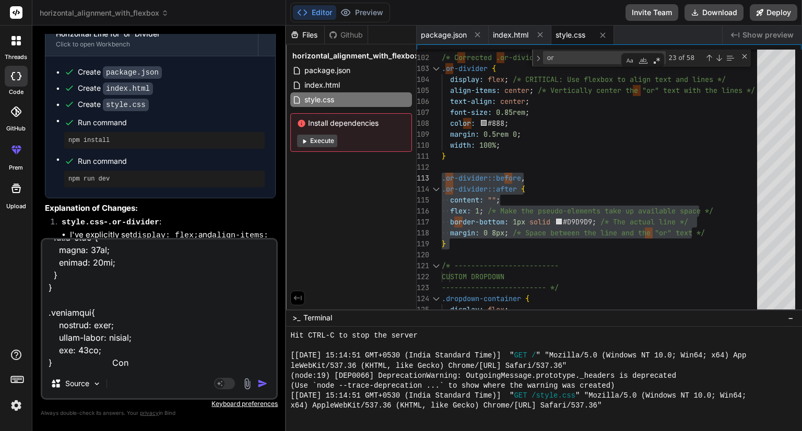
type textarea "x"
type textarea "<div class="upload-container"> <div class="main-layout"> <!-- Left Side --> <di…"
type textarea "x"
type textarea "<div class="upload-container"> <div class="main-layout"> <!-- Left Side --> <di…"
type textarea "x"
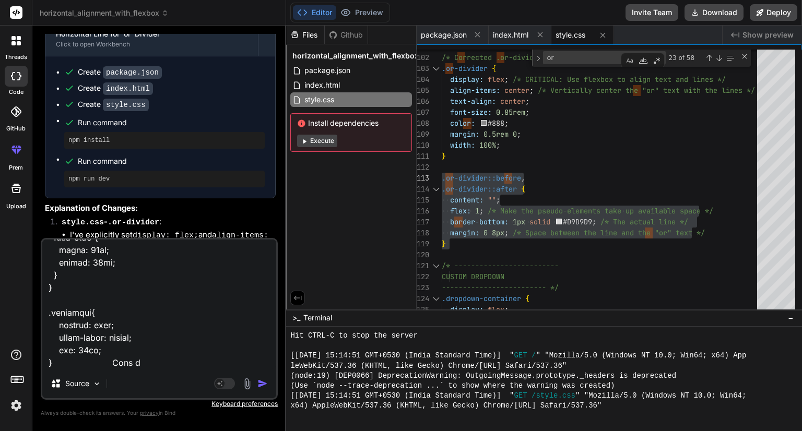
type textarea "<div class="upload-container"> <div class="main-layout"> <!-- Left Side --> <di…"
type textarea "x"
type textarea "<div class="upload-container"> <div class="main-layout"> <!-- Left Side --> <di…"
type textarea "x"
type textarea "<div class="upload-container"> <div class="main-layout"> <!-- Left Side --> <di…"
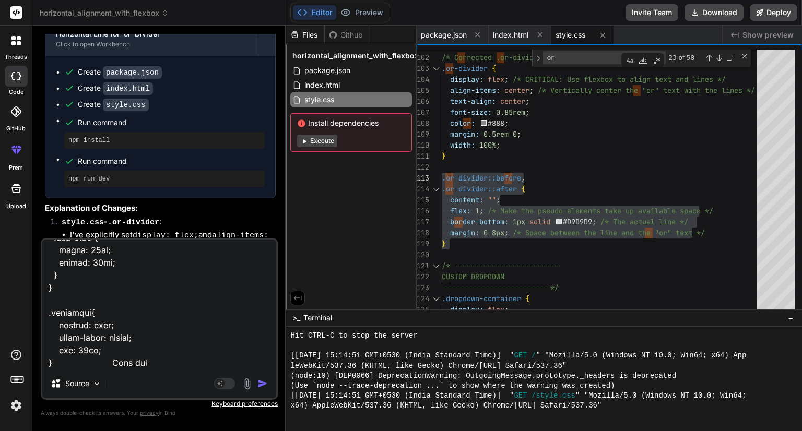
type textarea "x"
type textarea "<div class="upload-container"> <div class="main-layout"> <!-- Left Side --> <di…"
type textarea "x"
type textarea "<div class="upload-container"> <div class="main-layout"> <!-- Left Side --> <di…"
type textarea "x"
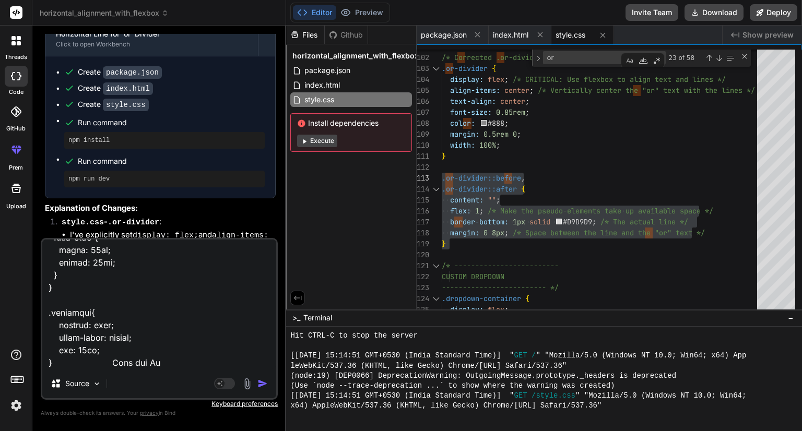
type textarea "<div class="upload-container"> <div class="main-layout"> <!-- Left Side --> <di…"
type textarea "x"
type textarea "<div class="upload-container"> <div class="main-layout"> <!-- Left Side --> <di…"
type textarea "x"
type textarea "<div class="upload-container"> <div class="main-layout"> <!-- Left Side --> <di…"
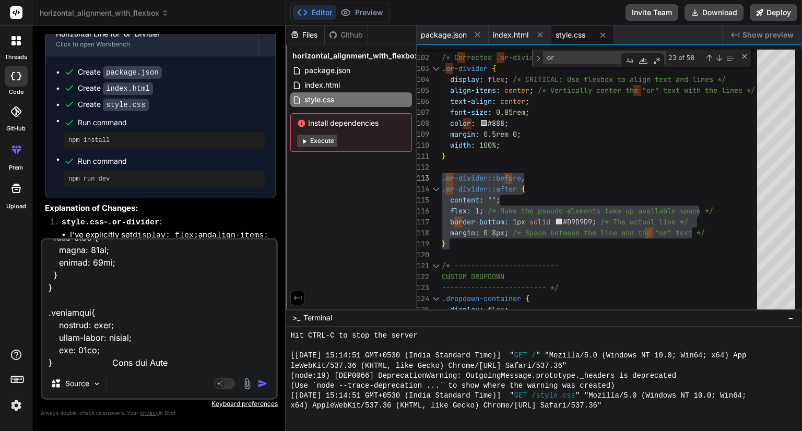
type textarea "x"
type textarea "<div class="upload-container"> <div class="main-layout"> <!-- Left Side --> <di…"
type textarea "x"
type textarea "<div class="upload-container"> <div class="main-layout"> <!-- Left Side --> <di…"
type textarea "x"
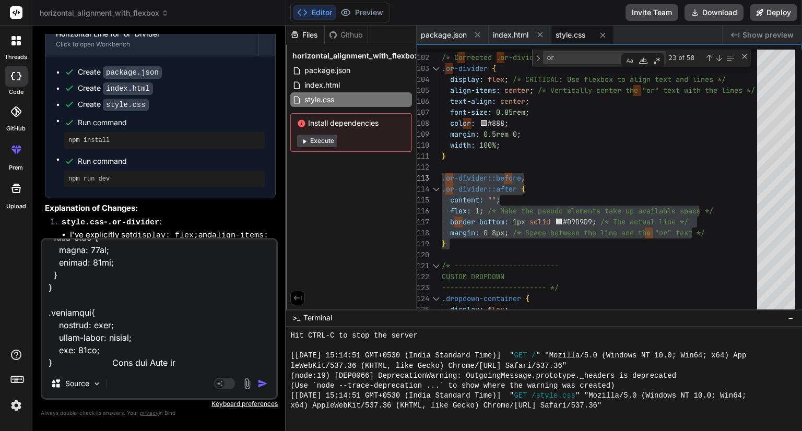
type textarea "<div class="upload-container"> <div class="main-layout"> <!-- Left Side --> <di…"
type textarea "x"
type textarea "<div class="upload-container"> <div class="main-layout"> <!-- Left Side --> <di…"
type textarea "x"
type textarea "<div class="upload-container"> <div class="main-layout"> <!-- Left Side --> <di…"
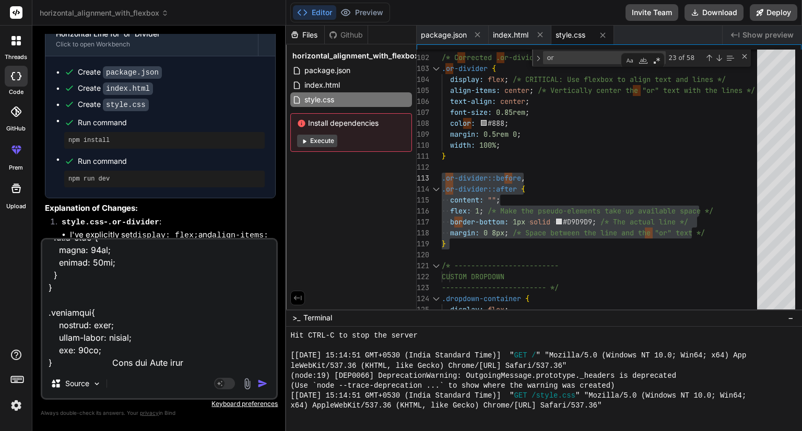
type textarea "x"
type textarea "<div class="upload-container"> <div class="main-layout"> <!-- Left Side --> <di…"
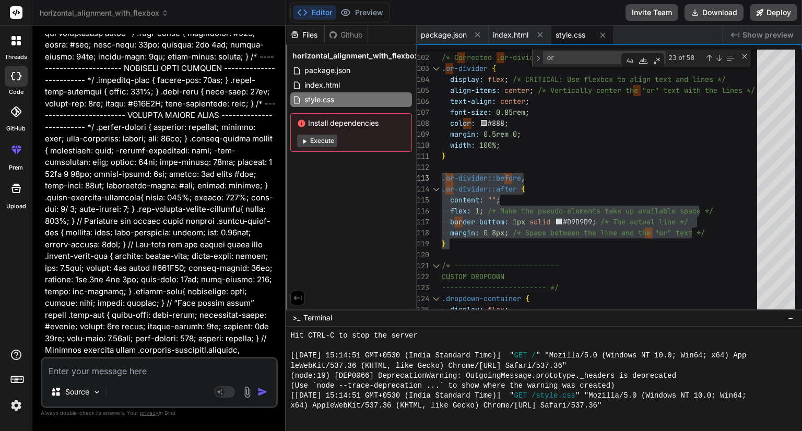
scroll to position [4581, 0]
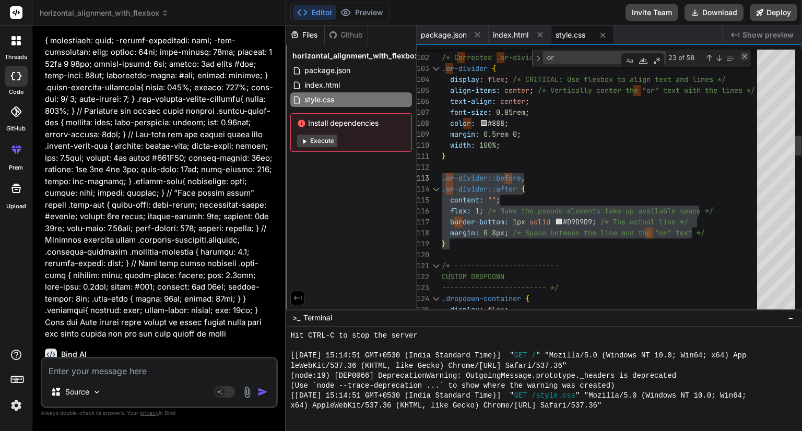
click at [746, 57] on div "Close (Escape)" at bounding box center [745, 56] width 8 height 8
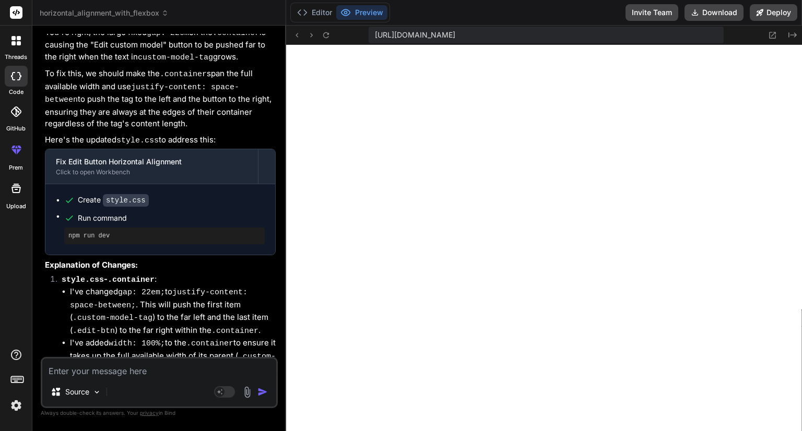
scroll to position [4922, 0]
